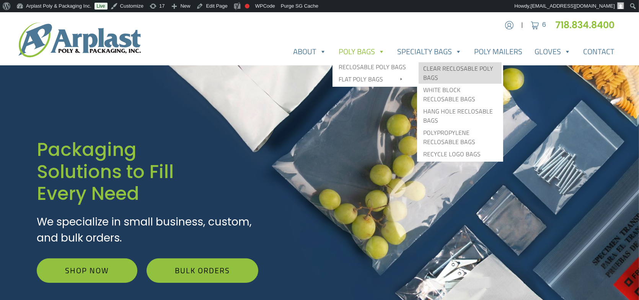
click at [440, 69] on link "Clear Reclosable Poly Bags" at bounding box center [460, 72] width 83 height 21
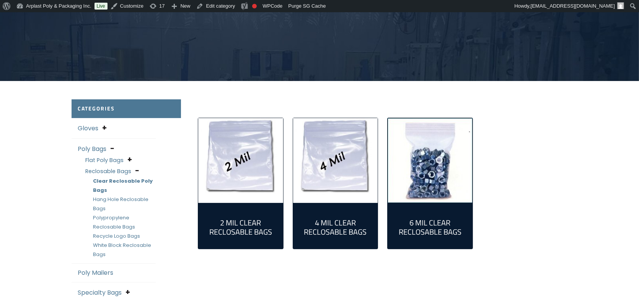
scroll to position [153, 0]
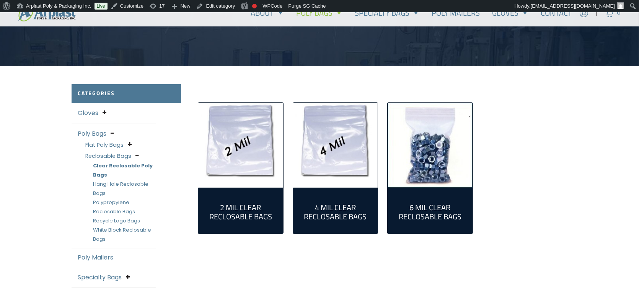
click at [237, 162] on img "Visit product category 2 Mil Clear Reclosable Bags" at bounding box center [240, 145] width 85 height 85
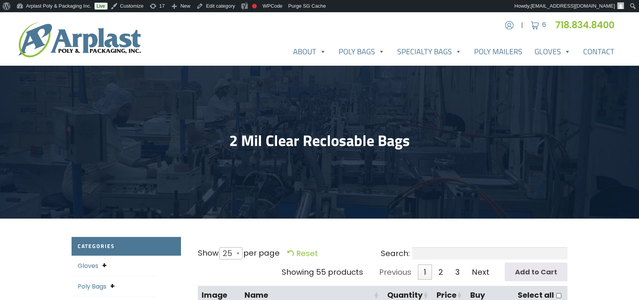
select select "25"
click at [218, 7] on link "Edit category" at bounding box center [215, 6] width 45 height 12
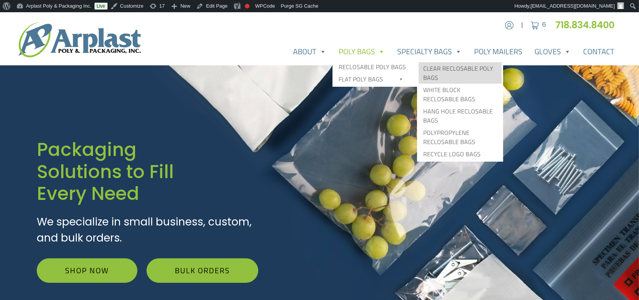
click at [434, 69] on link "Clear Reclosable Poly Bags" at bounding box center [460, 72] width 83 height 21
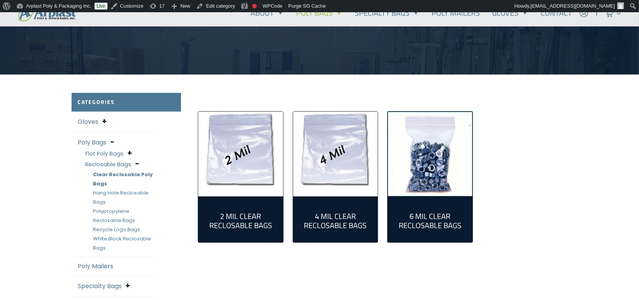
scroll to position [153, 0]
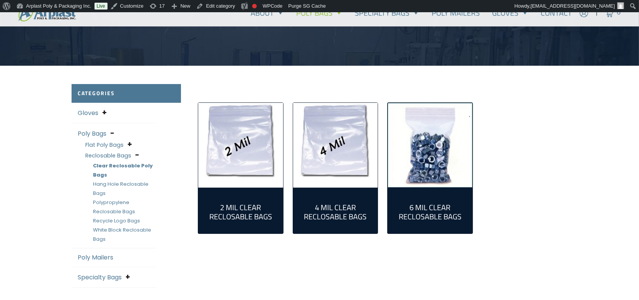
click at [236, 148] on img "Visit product category 2 Mil Clear Reclosable Bags" at bounding box center [240, 145] width 85 height 85
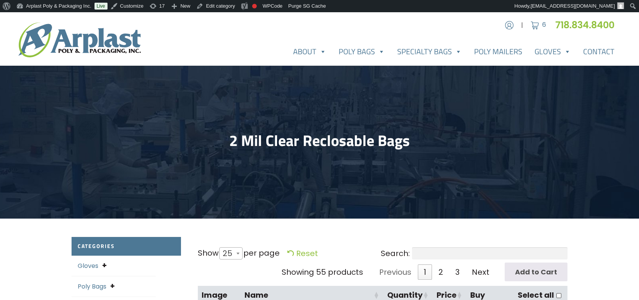
select select "25"
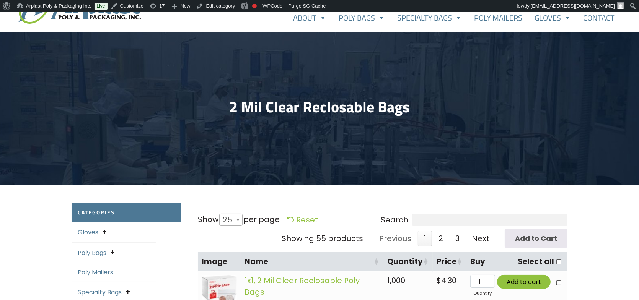
scroll to position [38, 0]
